Goal: Information Seeking & Learning: Understand process/instructions

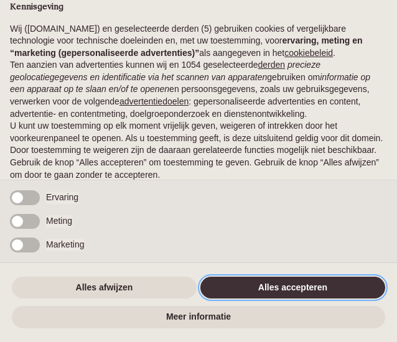
click at [253, 287] on button "Alles accepteren" at bounding box center [292, 288] width 185 height 22
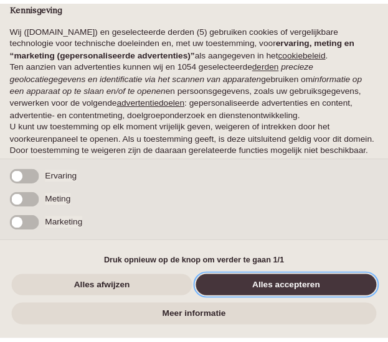
scroll to position [57, 0]
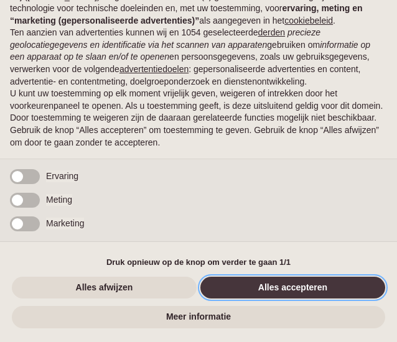
click at [253, 287] on button "Alles accepteren" at bounding box center [292, 288] width 185 height 22
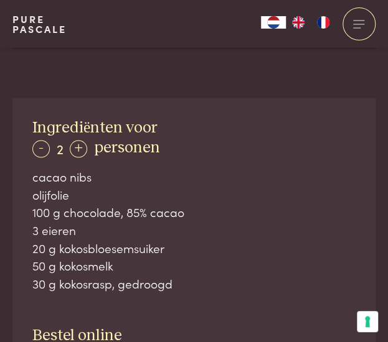
scroll to position [589, 0]
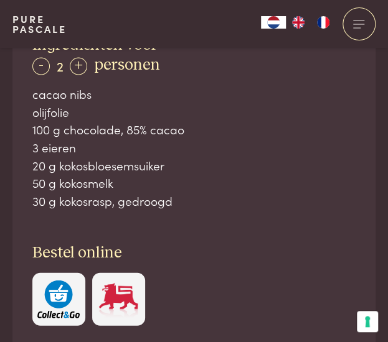
click at [151, 162] on div "20 g kokosbloesemsuiker" at bounding box center [193, 166] width 323 height 18
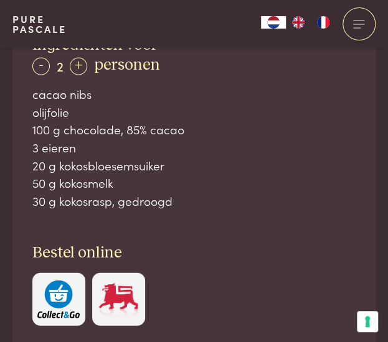
click at [151, 162] on div "20 g kokosbloesemsuiker" at bounding box center [193, 166] width 323 height 18
click at [136, 196] on div "30 g kokosrasp, gedroogd" at bounding box center [193, 201] width 323 height 18
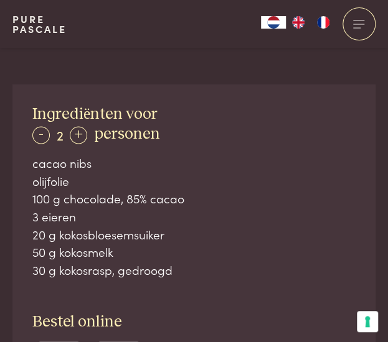
scroll to position [521, 0]
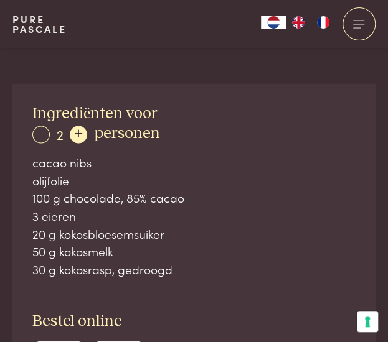
click at [79, 131] on div "+" at bounding box center [78, 134] width 17 height 17
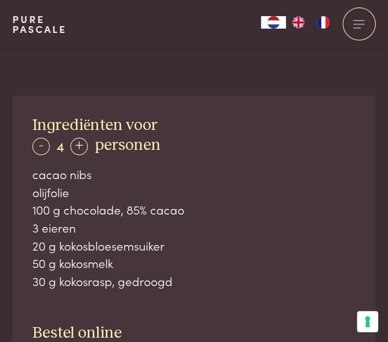
scroll to position [509, 0]
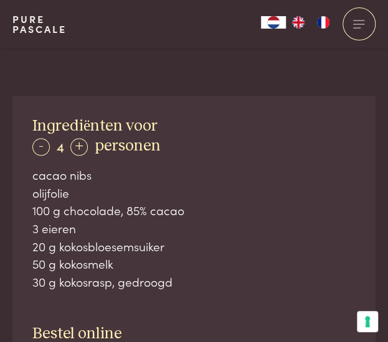
click at [227, 113] on div "Ingrediënten voor - 4 + personen cacao nibs olijfolie 100 g chocolade, 85% caca…" at bounding box center [193, 261] width 363 height 330
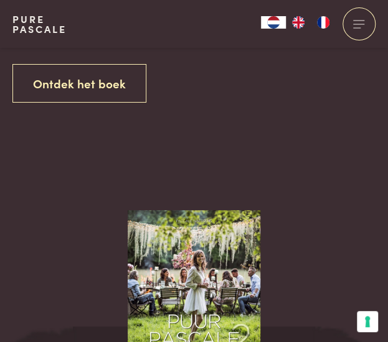
scroll to position [1106, 0]
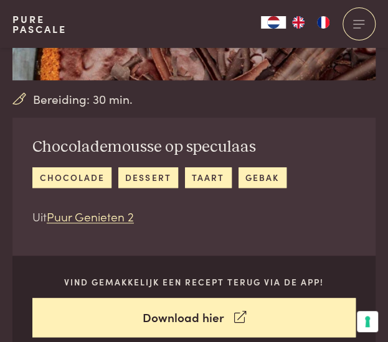
scroll to position [199, 0]
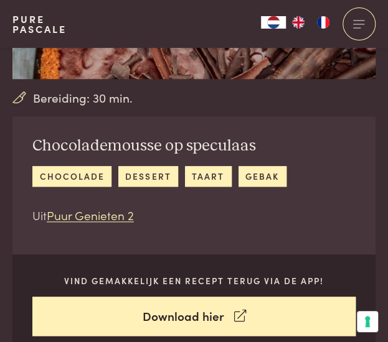
click at [136, 153] on h2 "Chocolademousse op speculaas" at bounding box center [159, 146] width 254 height 20
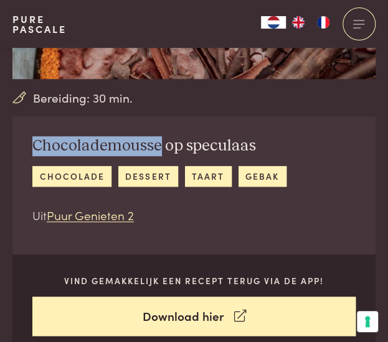
click at [136, 153] on h2 "Chocolademousse op speculaas" at bounding box center [159, 146] width 254 height 20
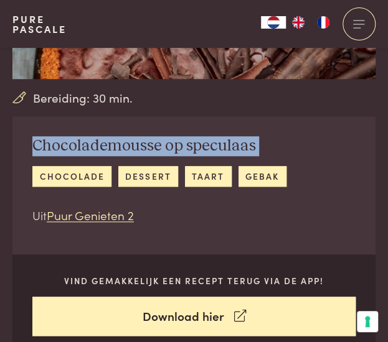
click at [136, 153] on h2 "Chocolademousse op speculaas" at bounding box center [159, 146] width 254 height 20
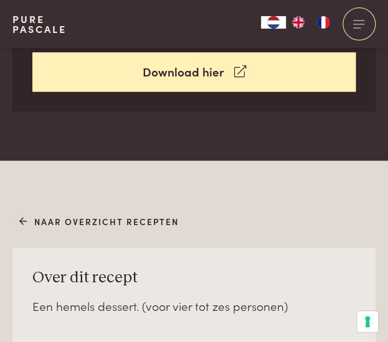
scroll to position [608, 0]
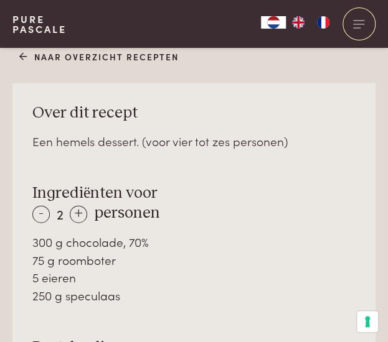
click at [114, 129] on div "Over dit recept Een hemels dessert. (voor vier tot zes personen) Ingrediënten v…" at bounding box center [193, 261] width 363 height 357
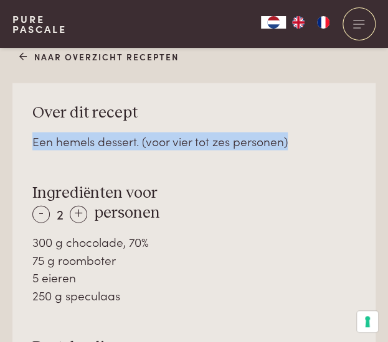
click at [114, 129] on div "Over dit recept Een hemels dessert. (voor vier tot zes personen) Ingrediënten v…" at bounding box center [193, 261] width 363 height 357
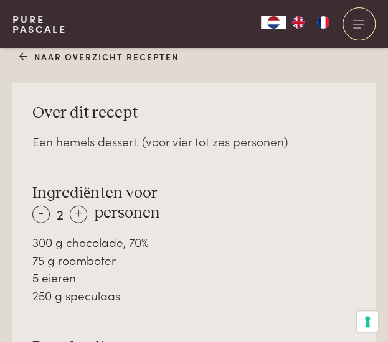
click at [111, 249] on div "300 g chocolade, 70%" at bounding box center [193, 242] width 323 height 18
click at [103, 255] on div "75 g roomboter" at bounding box center [193, 261] width 323 height 18
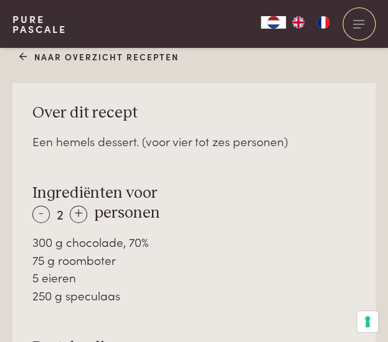
click at [103, 255] on div "75 g roomboter" at bounding box center [193, 261] width 323 height 18
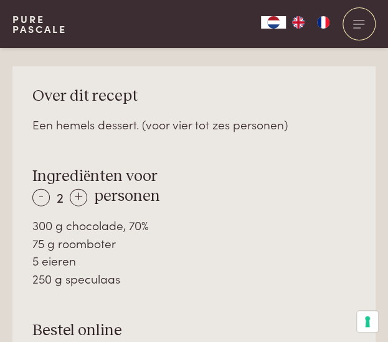
scroll to position [626, 0]
click at [55, 261] on div "5 eieren" at bounding box center [193, 261] width 323 height 18
click at [61, 278] on div "250 g speculaas" at bounding box center [193, 279] width 323 height 18
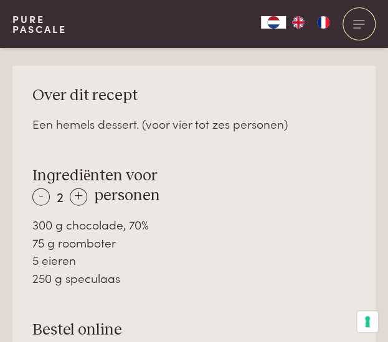
click at [61, 278] on div "250 g speculaas" at bounding box center [193, 279] width 323 height 18
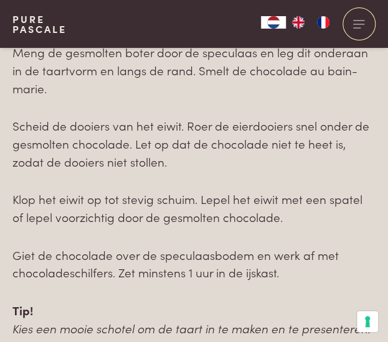
scroll to position [1155, 0]
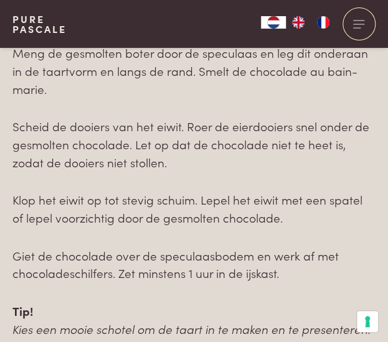
click at [106, 192] on p "Klop het eiwit op tot stevig schuim. Lepel het eiwit met een spatel of lepel vo…" at bounding box center [193, 208] width 363 height 35
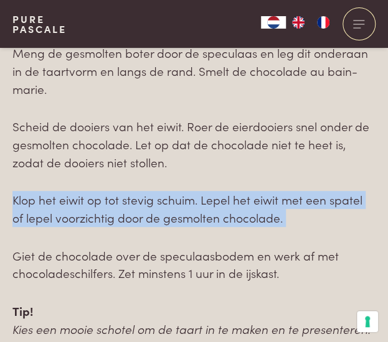
click at [106, 192] on p "Klop het eiwit op tot stevig schuim. Lepel het eiwit met een spatel of lepel vo…" at bounding box center [193, 208] width 363 height 35
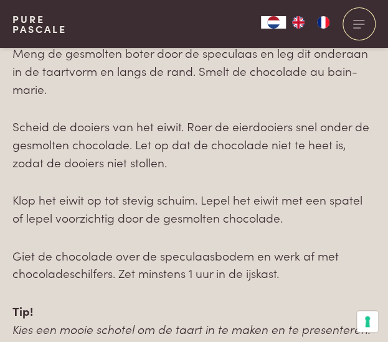
click at [92, 267] on p "Giet de chocolade over de speculaasbodem en werk af met chocoladeschilfers. Zet…" at bounding box center [193, 264] width 363 height 35
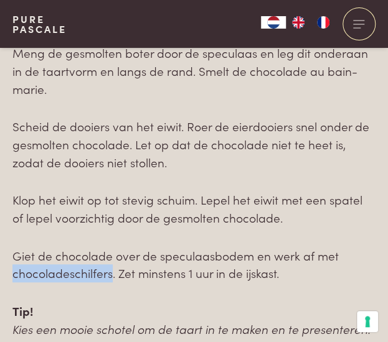
click at [92, 267] on p "Giet de chocolade over de speculaasbodem en werk af met chocoladeschilfers. Zet…" at bounding box center [193, 264] width 363 height 35
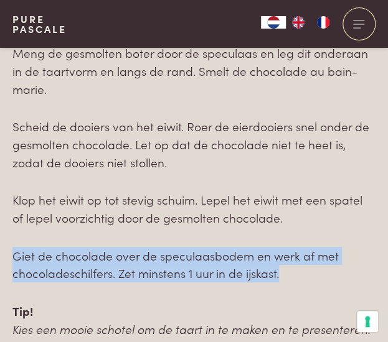
click at [92, 267] on p "Giet de chocolade over de speculaasbodem en werk af met chocoladeschilfers. Zet…" at bounding box center [193, 264] width 363 height 35
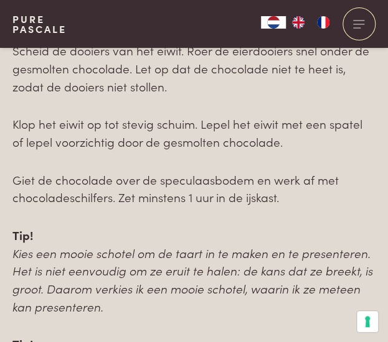
click at [92, 267] on em "Kies een mooie schotel om de taart in te maken en te presenteren. Het is niet e…" at bounding box center [192, 280] width 360 height 70
click at [83, 253] on em "Kies een mooie schotel om de taart in te maken en te presenteren. Het is niet e…" at bounding box center [192, 280] width 360 height 70
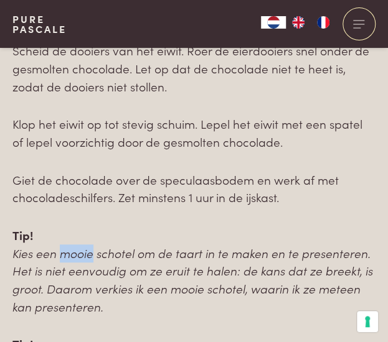
click at [83, 253] on em "Kies een mooie schotel om de taart in te maken en te presenteren. Het is niet e…" at bounding box center [192, 280] width 360 height 70
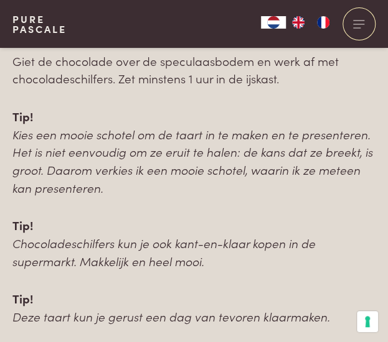
scroll to position [1355, 0]
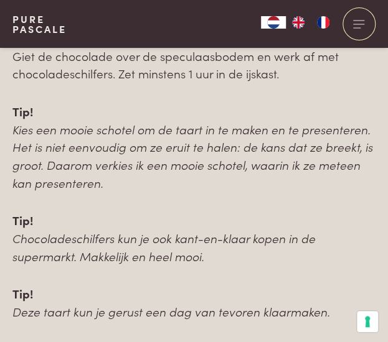
click at [83, 253] on em "Chocoladeschilfers kun je ook kant-en-klaar kopen in de supermarkt. Makkelijk e…" at bounding box center [163, 247] width 303 height 35
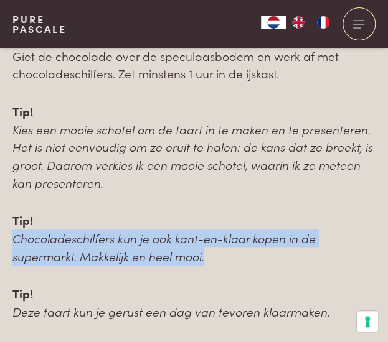
click at [83, 253] on em "Chocoladeschilfers kun je ook kant-en-klaar kopen in de supermarkt. Makkelijk e…" at bounding box center [163, 247] width 303 height 35
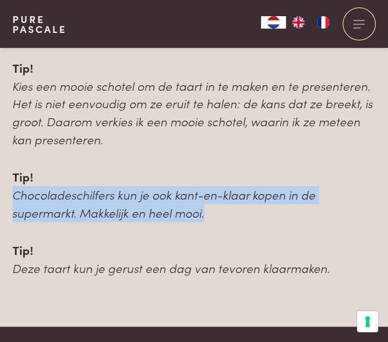
scroll to position [1404, 0]
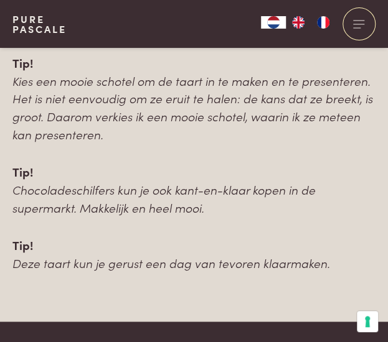
click at [85, 261] on em "Deze taart kun je gerust een dag van tevoren klaarmaken." at bounding box center [170, 263] width 317 height 17
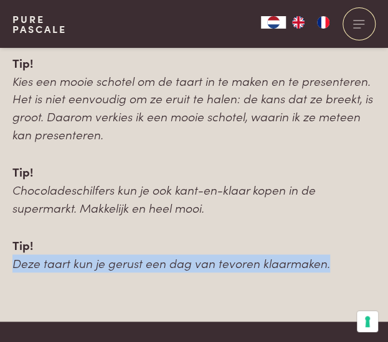
click at [85, 261] on em "Deze taart kun je gerust een dag van tevoren klaarmaken." at bounding box center [170, 263] width 317 height 17
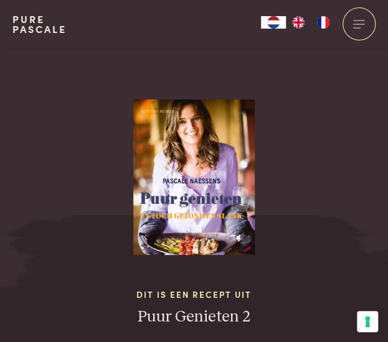
scroll to position [2204, 0]
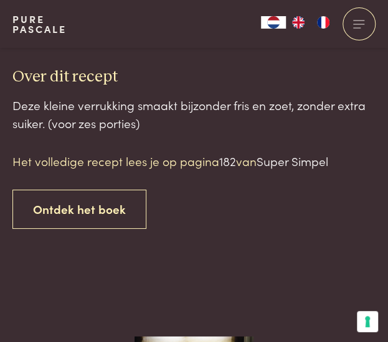
scroll to position [1010, 0]
